Goal: Task Accomplishment & Management: Complete application form

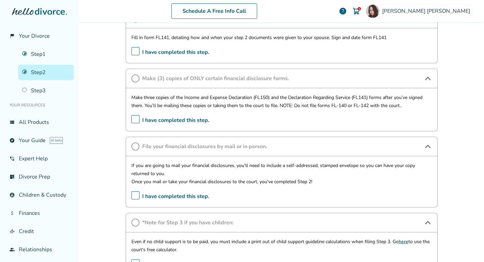
scroll to position [460, 0]
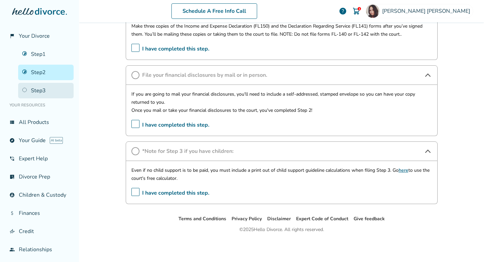
click at [28, 93] on link "Step 3" at bounding box center [46, 90] width 56 height 15
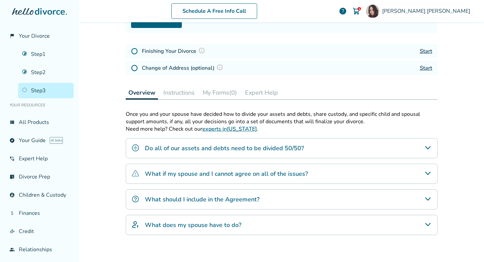
scroll to position [119, 0]
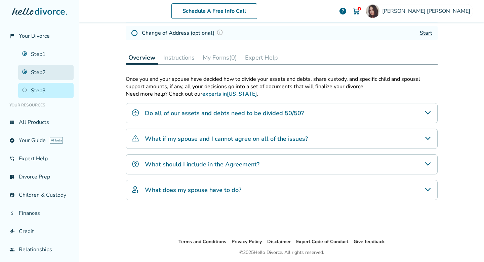
click at [44, 76] on link "Step 2" at bounding box center [46, 72] width 56 height 15
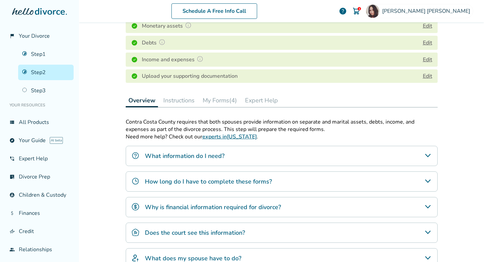
scroll to position [196, 0]
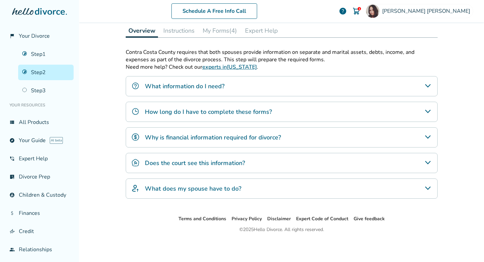
click at [175, 31] on button "Instructions" at bounding box center [179, 30] width 37 height 13
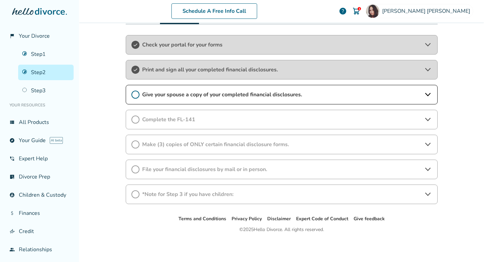
scroll to position [209, 0]
click at [220, 195] on span "*Note for Step 3 if you have children:" at bounding box center [281, 194] width 279 height 7
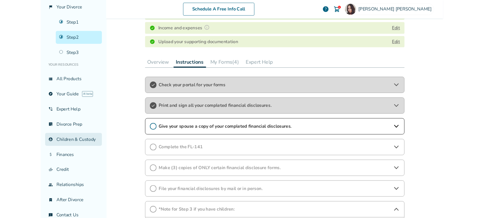
scroll to position [40, 0]
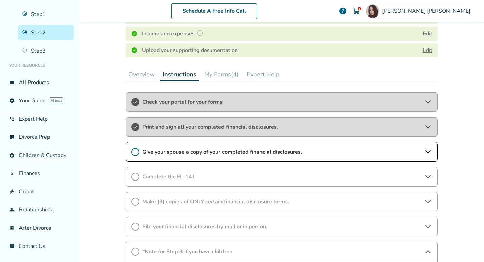
click at [96, 157] on div "Schedule A Free Info Call [PERSON_NAME] 1 help Schedule A Free Call [PERSON_NAM…" at bounding box center [281, 131] width 405 height 262
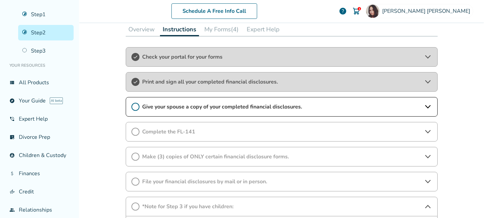
scroll to position [197, 0]
click at [48, 138] on link "list_alt_check Divorce Prep" at bounding box center [39, 136] width 68 height 15
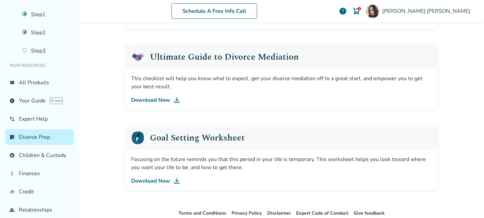
scroll to position [453, 0]
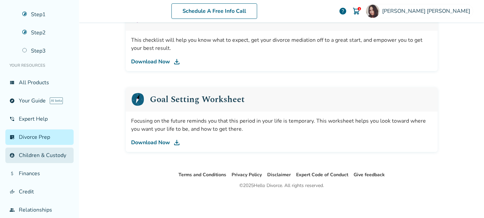
click at [59, 154] on link "account_child Children & Custody" at bounding box center [39, 154] width 68 height 15
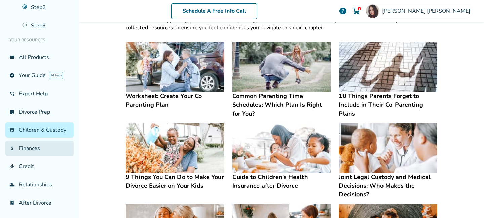
scroll to position [84, 0]
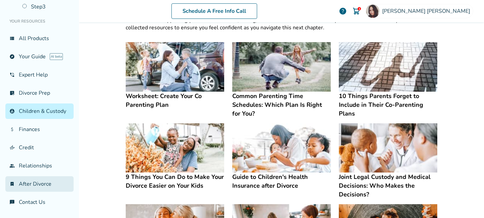
click at [53, 184] on link "bookmark_check After Divorce" at bounding box center [39, 183] width 68 height 15
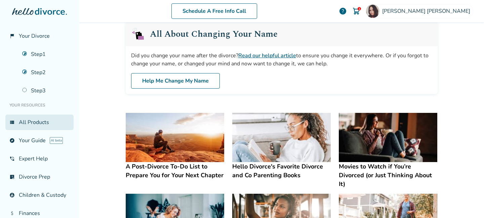
click at [32, 123] on link "view_list All Products" at bounding box center [39, 121] width 68 height 15
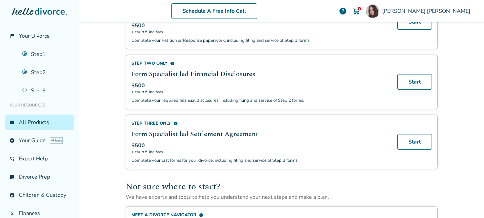
scroll to position [293, 0]
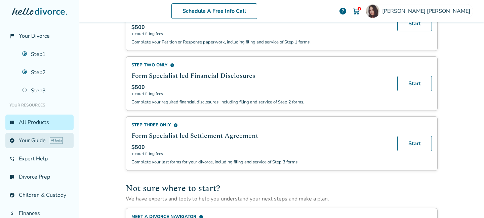
click at [37, 142] on link "explore Your Guide AI beta" at bounding box center [39, 140] width 68 height 15
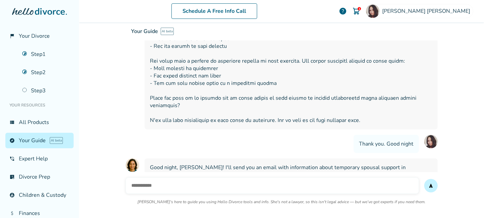
scroll to position [1631, 0]
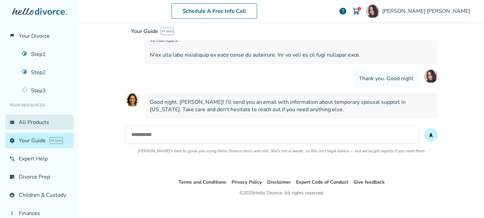
click at [47, 125] on link "view_list All Products" at bounding box center [39, 121] width 68 height 15
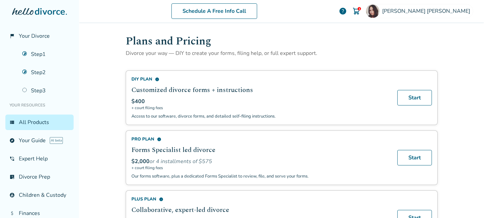
scroll to position [1, 0]
click at [361, 11] on img at bounding box center [357, 11] width 8 height 8
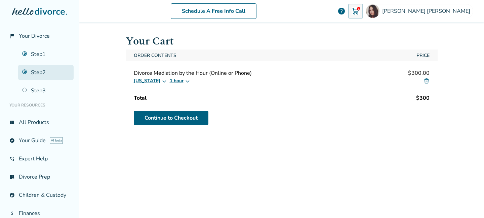
click at [42, 73] on link "Step 2" at bounding box center [46, 72] width 56 height 15
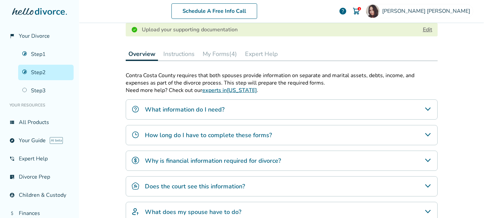
scroll to position [165, 0]
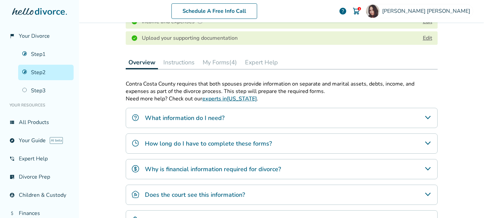
click at [183, 60] on button "Instructions" at bounding box center [179, 62] width 37 height 13
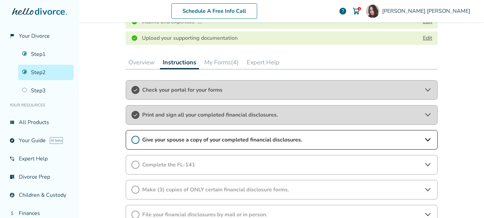
click at [230, 143] on span "Give your spouse a copy of your completed financial disclosures." at bounding box center [281, 139] width 279 height 7
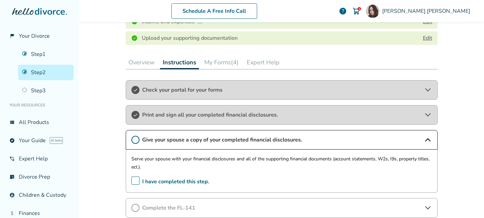
scroll to position [148, 0]
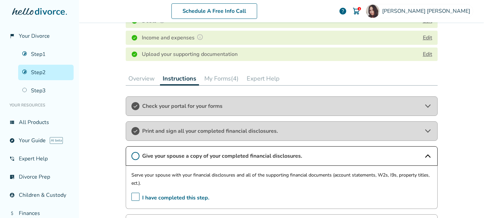
click at [227, 80] on button "My Forms (4)" at bounding box center [222, 78] width 40 height 13
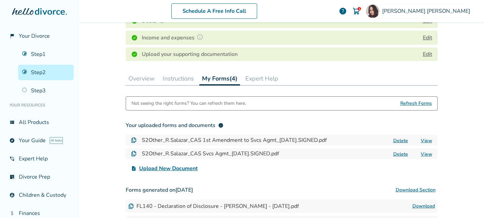
click at [305, 140] on h4 "S2Other_R.Salazar_CAS 1st Amendment to Svcs Agmt_[DATE].SIGNED.pdf" at bounding box center [234, 140] width 185 height 8
click at [429, 140] on link "View" at bounding box center [426, 140] width 11 height 6
click at [427, 155] on link "View" at bounding box center [426, 154] width 11 height 6
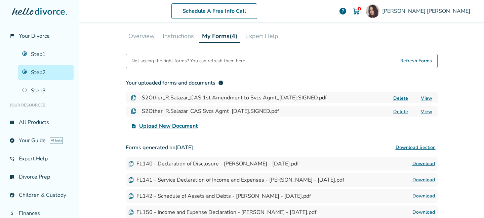
scroll to position [190, 0]
click at [180, 37] on button "Instructions" at bounding box center [178, 36] width 37 height 13
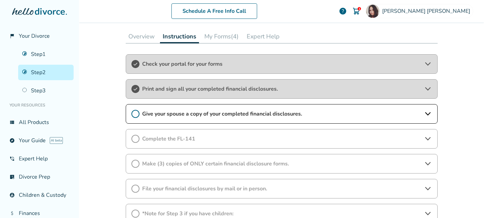
click at [233, 117] on span "Give your spouse a copy of your completed financial disclosures." at bounding box center [281, 113] width 279 height 7
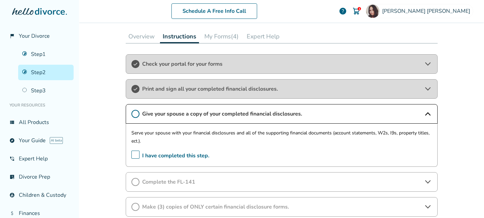
click at [238, 181] on span "Complete the FL-141" at bounding box center [281, 181] width 279 height 7
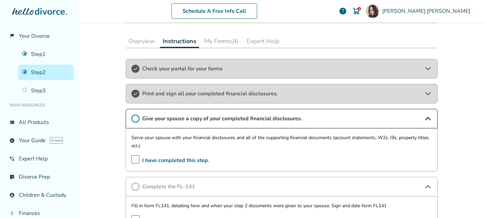
scroll to position [109, 0]
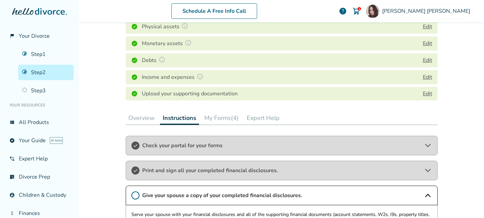
click at [226, 118] on button "My Forms (4)" at bounding box center [222, 117] width 40 height 13
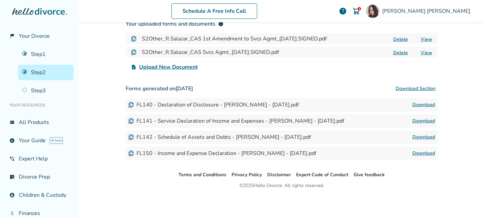
scroll to position [249, 0]
click at [429, 137] on link "Download" at bounding box center [424, 138] width 23 height 8
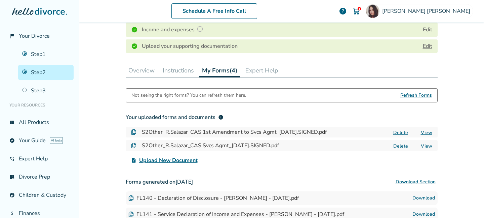
scroll to position [148, 0]
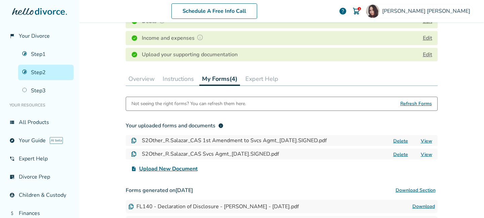
click at [178, 81] on button "Instructions" at bounding box center [178, 78] width 37 height 13
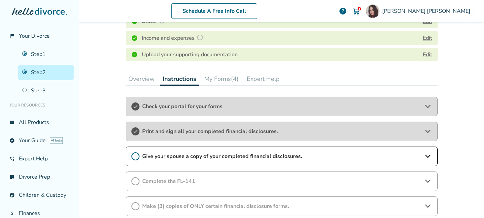
click at [248, 157] on span "Give your spouse a copy of your completed financial disclosures." at bounding box center [281, 155] width 279 height 7
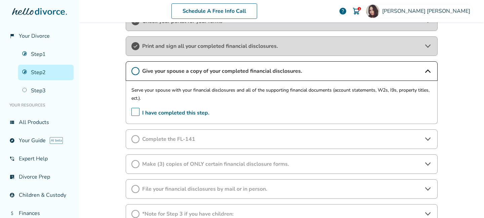
scroll to position [233, 0]
click at [304, 136] on span "Complete the FL-141" at bounding box center [281, 138] width 279 height 7
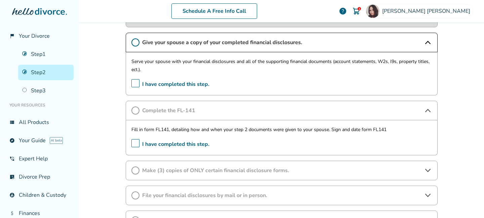
scroll to position [267, 0]
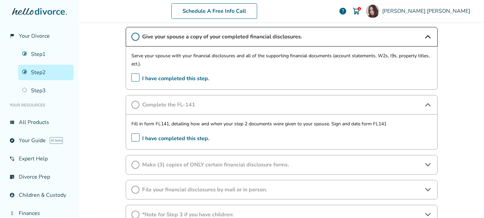
click at [294, 166] on span "Make (3) copies of ONLY certain financial disclosure forms." at bounding box center [281, 164] width 279 height 7
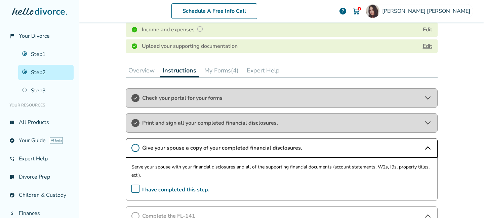
scroll to position [210, 0]
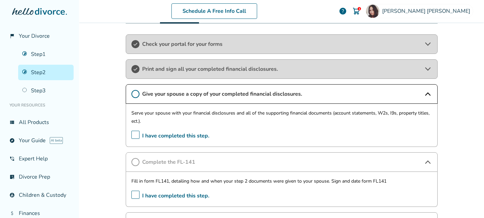
click at [289, 69] on span "Print and sign all your completed financial disclosures." at bounding box center [281, 68] width 279 height 7
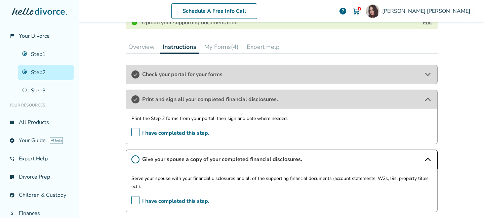
scroll to position [179, 0]
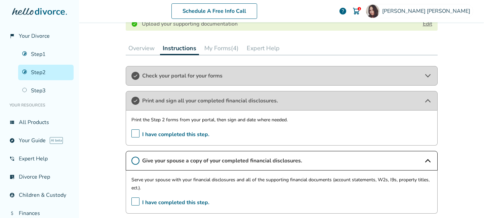
click at [228, 50] on button "My Forms (4)" at bounding box center [222, 47] width 40 height 13
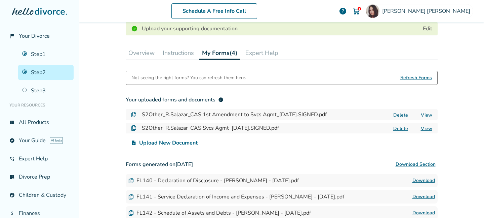
scroll to position [172, 0]
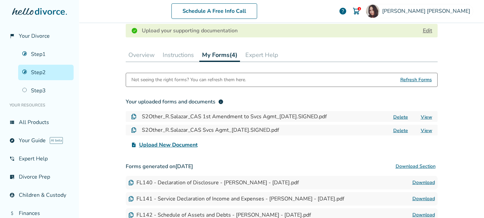
click at [185, 54] on button "Instructions" at bounding box center [178, 54] width 37 height 13
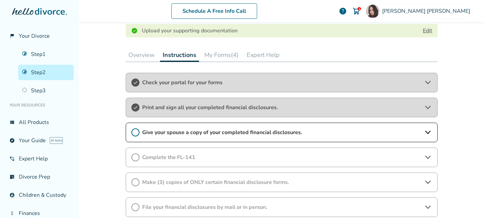
click at [217, 54] on button "My Forms (4)" at bounding box center [222, 54] width 40 height 13
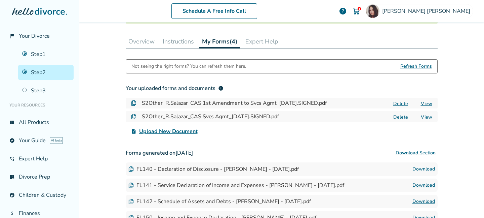
scroll to position [177, 0]
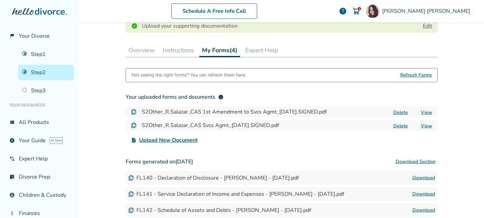
click at [180, 49] on button "Instructions" at bounding box center [178, 49] width 37 height 13
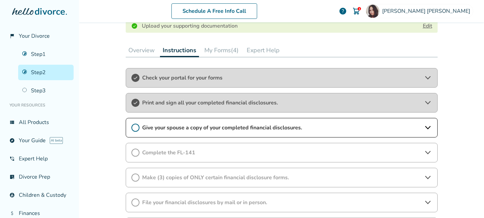
click at [250, 156] on div "Complete the FL-141" at bounding box center [282, 153] width 312 height 20
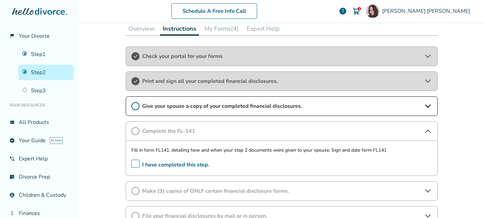
scroll to position [197, 0]
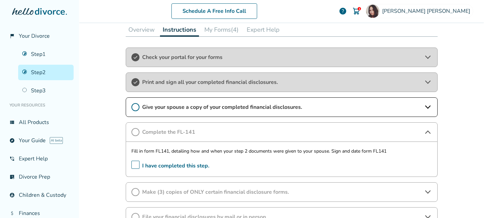
click at [312, 110] on span "Give your spouse a copy of your completed financial disclosures." at bounding box center [281, 106] width 279 height 7
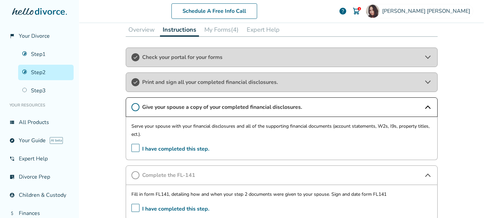
click at [138, 146] on span "I have completed this step." at bounding box center [171, 149] width 78 height 10
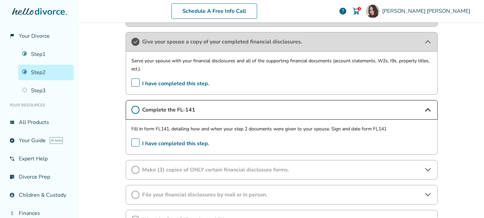
scroll to position [268, 0]
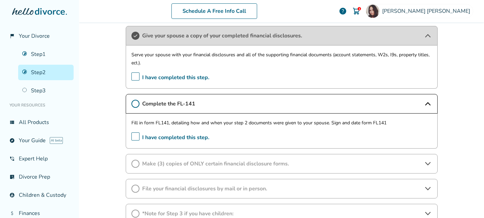
click at [134, 137] on span "I have completed this step." at bounding box center [171, 137] width 78 height 10
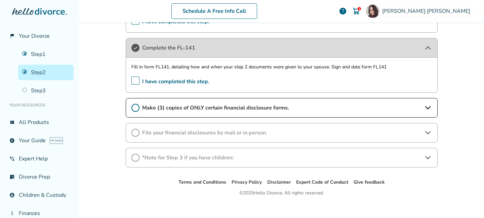
scroll to position [326, 0]
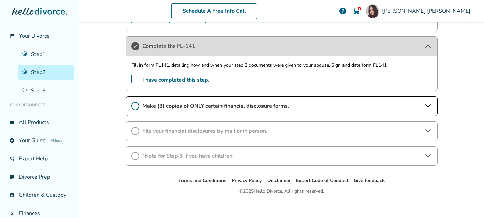
click at [293, 107] on span "Make (3) copies of ONLY certain financial disclosure forms." at bounding box center [281, 105] width 279 height 7
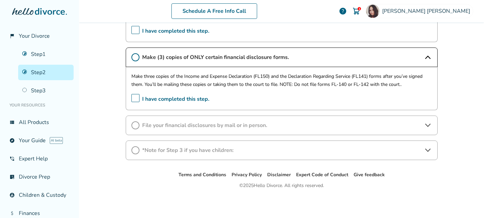
scroll to position [374, 0]
click at [275, 126] on span "File your financial disclosures by mail or in person." at bounding box center [281, 125] width 279 height 7
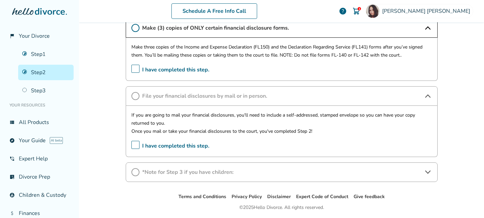
scroll to position [420, 0]
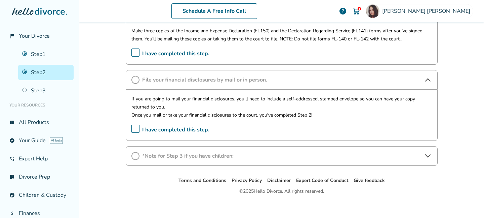
click at [252, 159] on span "*Note for Step 3 if you have children:" at bounding box center [281, 155] width 279 height 7
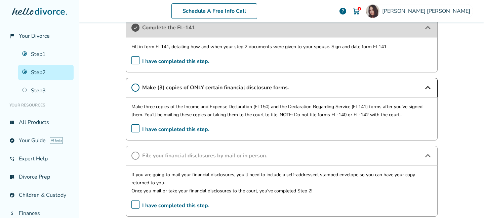
scroll to position [343, 0]
